Goal: Subscribe to service/newsletter

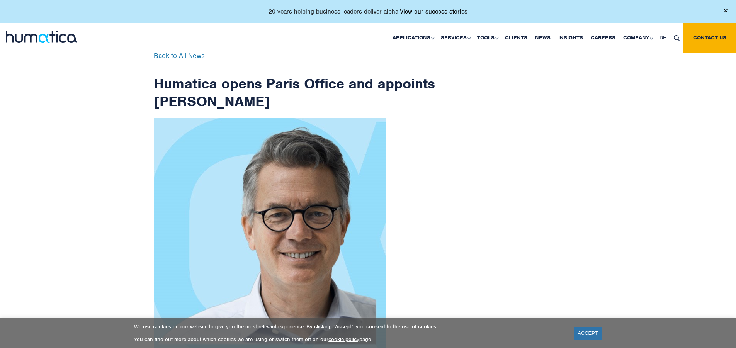
scroll to position [1232, 0]
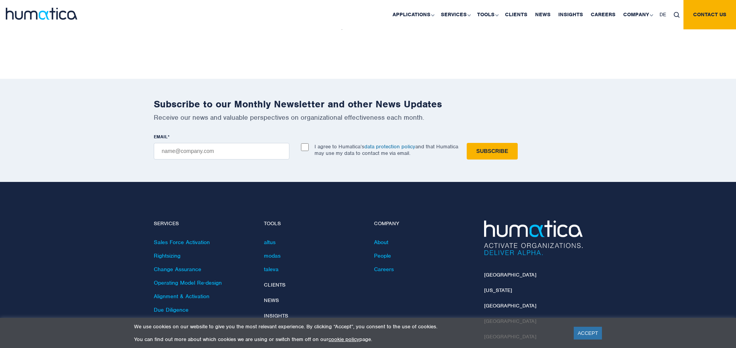
checkbox input "true"
type input "[EMAIL_ADDRESS][DOMAIN_NAME]"
click at [467, 143] on input "Subscribe" at bounding box center [492, 151] width 51 height 17
